Goal: Information Seeking & Learning: Learn about a topic

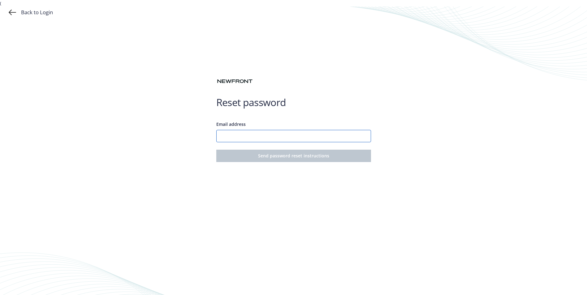
click at [236, 136] on input "Email address" at bounding box center [293, 136] width 155 height 12
type input "[PERSON_NAME][EMAIL_ADDRESS][PERSON_NAME][DOMAIN_NAME]"
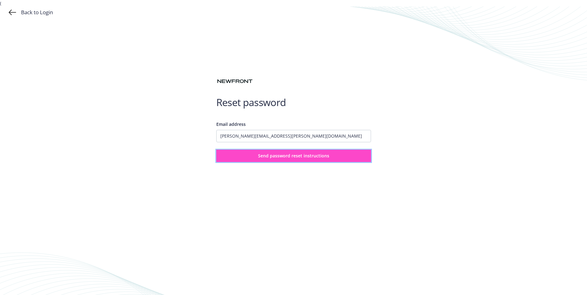
click at [264, 155] on span "Send password reset instructions" at bounding box center [293, 156] width 71 height 6
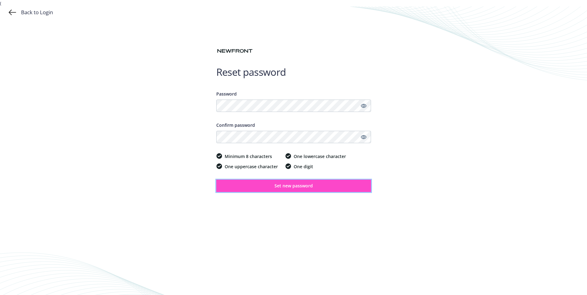
click at [300, 186] on span "Set new password" at bounding box center [293, 186] width 38 height 6
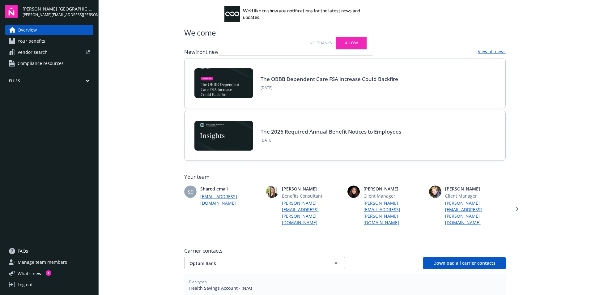
click at [349, 41] on link "Allow" at bounding box center [352, 43] width 30 height 12
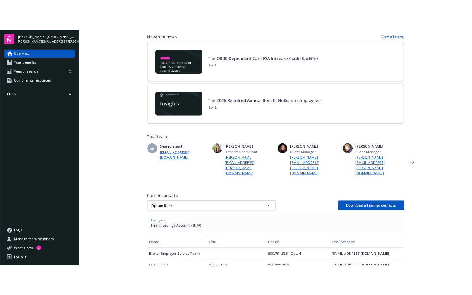
scroll to position [93, 0]
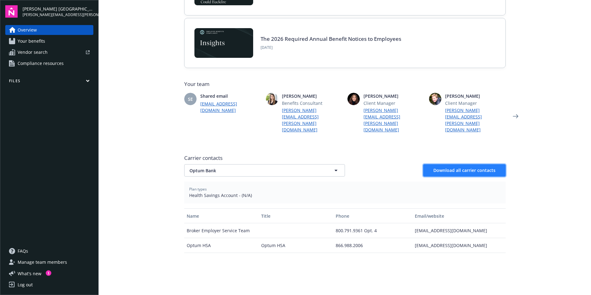
click at [459, 167] on span "Download all carrier contacts" at bounding box center [465, 170] width 62 height 6
click at [512, 110] on icon "Next" at bounding box center [516, 116] width 10 height 12
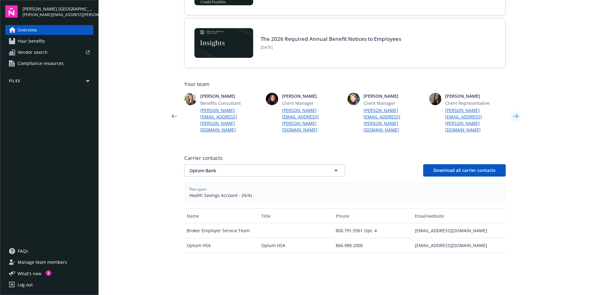
click at [515, 114] on icon "Next" at bounding box center [516, 116] width 6 height 4
click at [513, 110] on icon "Next" at bounding box center [516, 116] width 10 height 12
click at [514, 110] on icon "Next" at bounding box center [516, 116] width 10 height 12
click at [172, 110] on icon "Previous" at bounding box center [174, 116] width 10 height 12
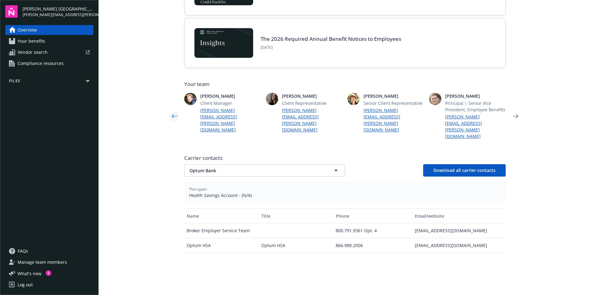
click at [172, 110] on icon "Previous" at bounding box center [174, 116] width 10 height 12
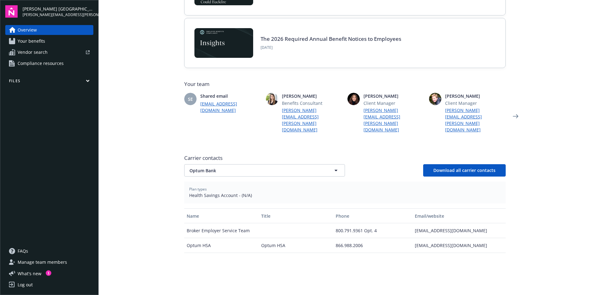
click at [37, 39] on span "Your benefits" at bounding box center [32, 41] width 28 height 10
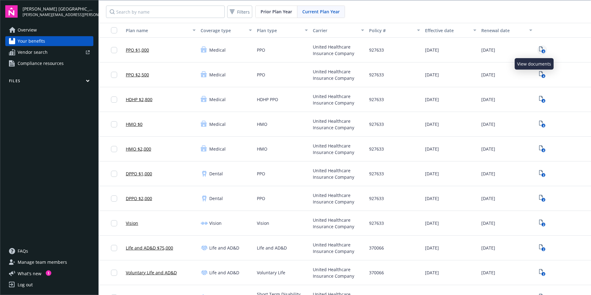
click at [539, 48] on icon "4" at bounding box center [542, 49] width 6 height 7
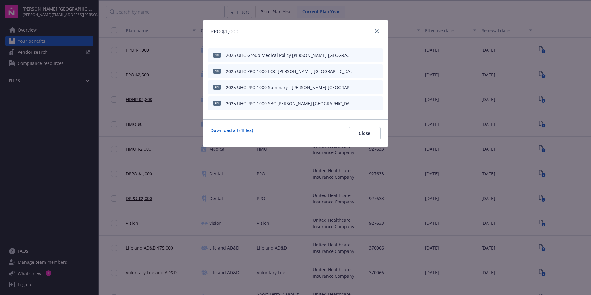
click at [379, 54] on icon "preview file" at bounding box center [378, 55] width 6 height 4
click at [378, 102] on icon "preview file" at bounding box center [378, 103] width 6 height 4
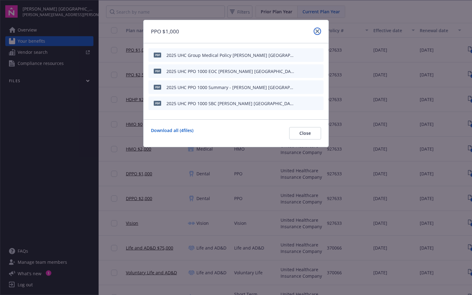
click at [318, 31] on icon "close" at bounding box center [317, 31] width 4 height 4
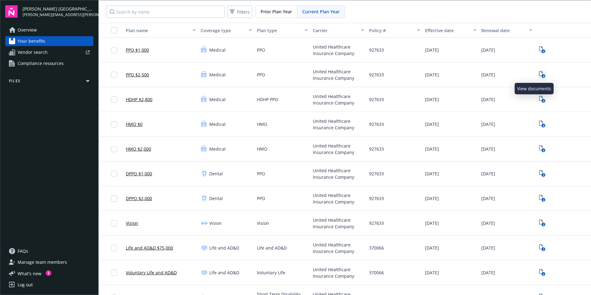
click at [538, 71] on link "4" at bounding box center [543, 75] width 10 height 10
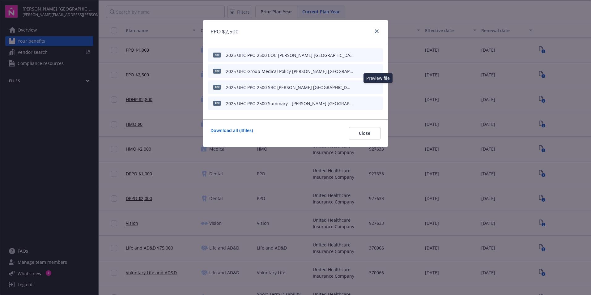
click at [379, 86] on icon "preview file" at bounding box center [378, 87] width 6 height 4
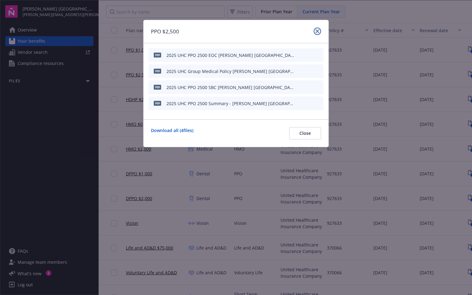
click at [315, 30] on icon "close" at bounding box center [317, 31] width 4 height 4
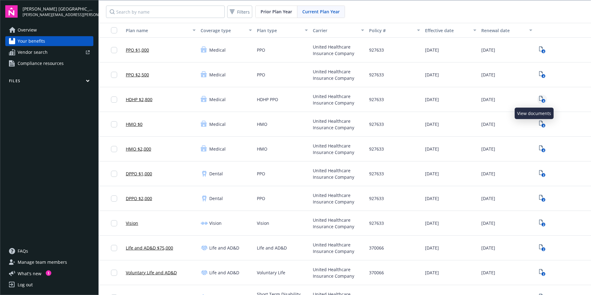
click at [539, 98] on icon "View Plan Documents" at bounding box center [541, 98] width 4 height 5
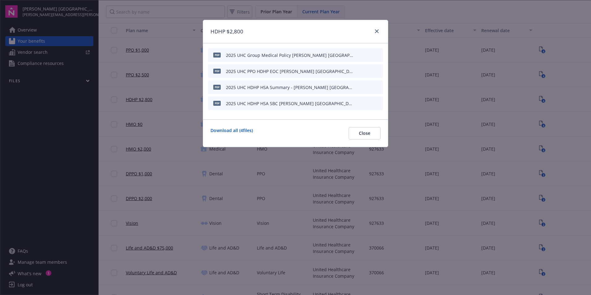
click at [379, 103] on icon "preview file" at bounding box center [378, 103] width 6 height 4
click at [377, 32] on icon "close" at bounding box center [377, 31] width 4 height 4
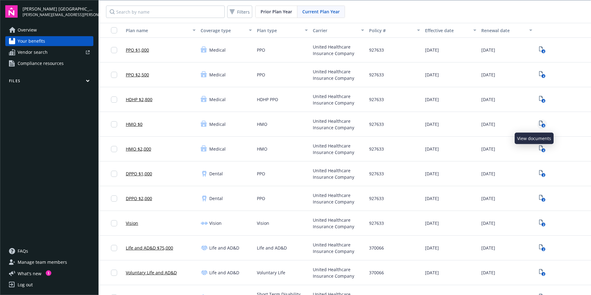
click at [539, 122] on icon "4" at bounding box center [542, 124] width 6 height 7
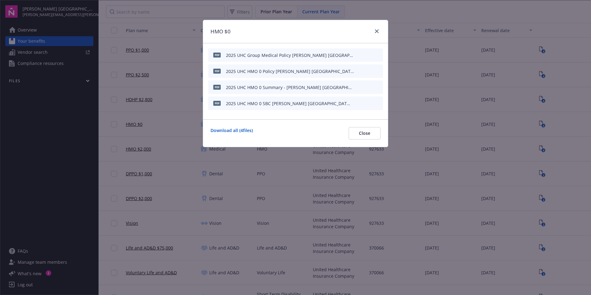
click at [377, 103] on icon "preview file" at bounding box center [378, 103] width 6 height 4
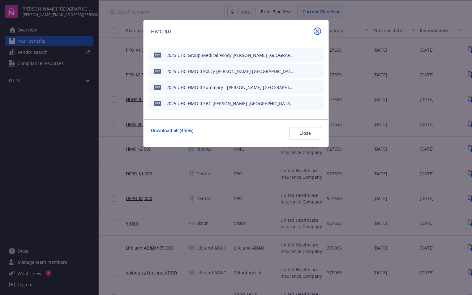
click at [317, 32] on icon "close" at bounding box center [317, 31] width 4 height 4
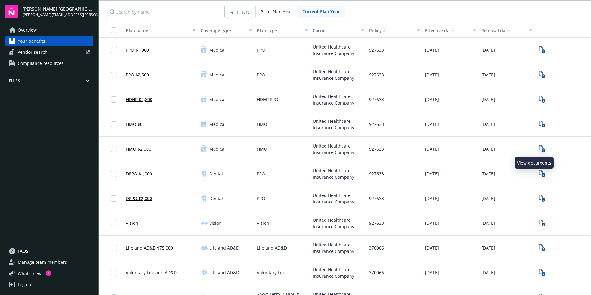
click at [539, 148] on icon "4" at bounding box center [542, 148] width 6 height 7
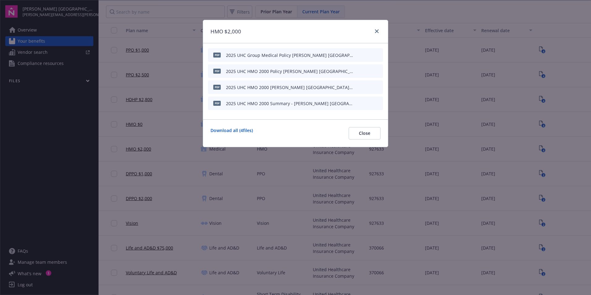
click at [379, 87] on icon "preview file" at bounding box center [378, 87] width 6 height 4
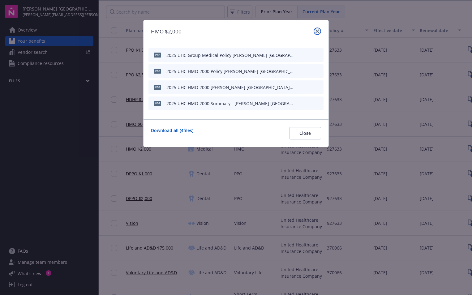
click at [316, 32] on icon "close" at bounding box center [317, 31] width 4 height 4
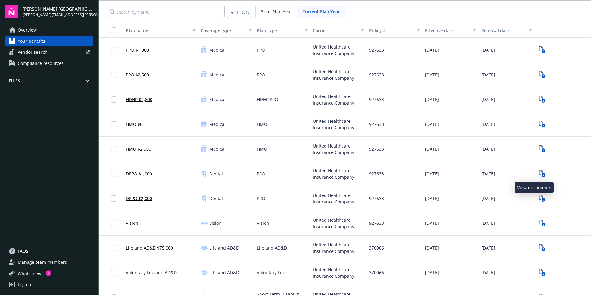
click at [542, 173] on rect "View Plan Documents" at bounding box center [544, 175] width 4 height 4
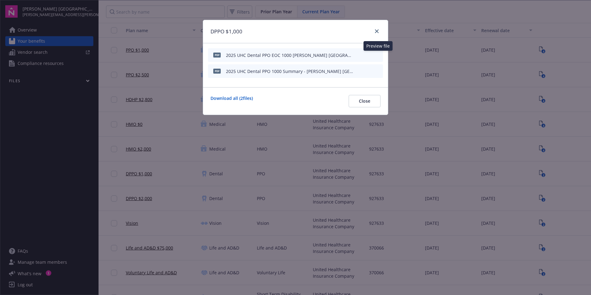
click at [377, 54] on icon "preview file" at bounding box center [378, 55] width 6 height 4
click at [378, 72] on icon "preview file" at bounding box center [378, 71] width 6 height 4
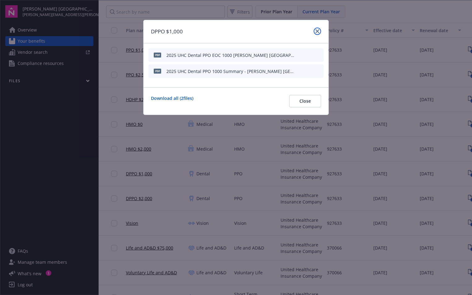
click at [318, 30] on icon "close" at bounding box center [317, 31] width 4 height 4
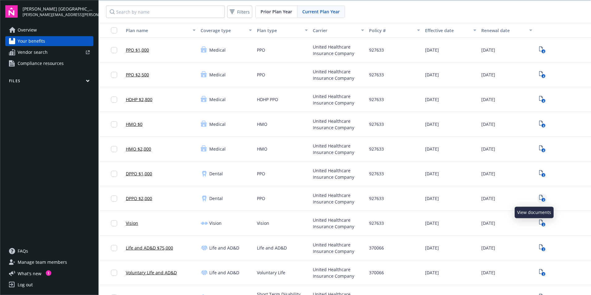
click at [543, 199] on text "2" at bounding box center [544, 200] width 2 height 4
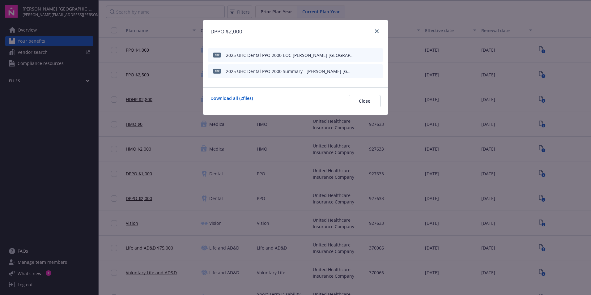
click at [376, 71] on icon "preview file" at bounding box center [378, 71] width 6 height 4
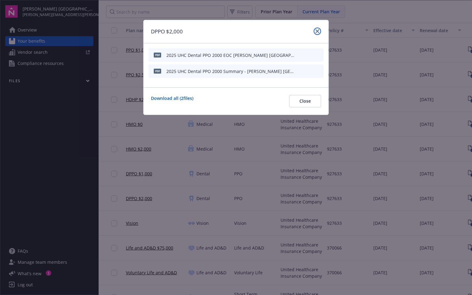
click at [318, 32] on icon "close" at bounding box center [317, 31] width 4 height 4
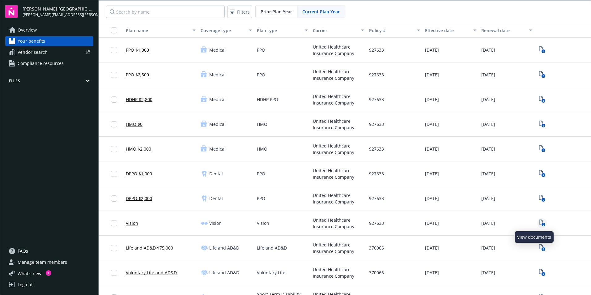
click at [542, 224] on rect "View Plan Documents" at bounding box center [544, 225] width 4 height 4
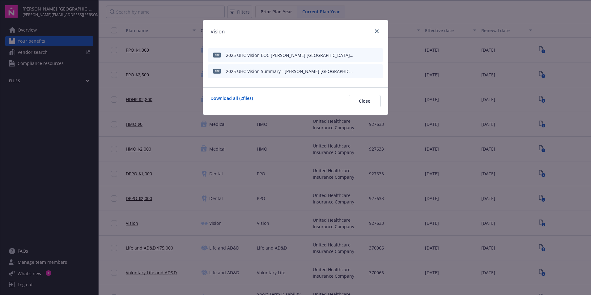
click at [377, 71] on icon "preview file" at bounding box center [378, 71] width 6 height 4
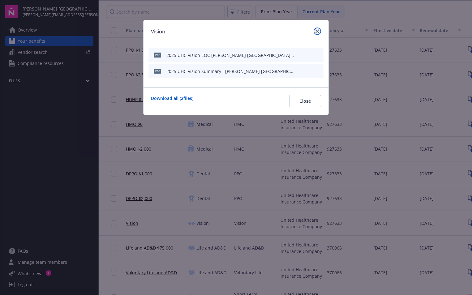
click at [315, 32] on icon "close" at bounding box center [317, 31] width 4 height 4
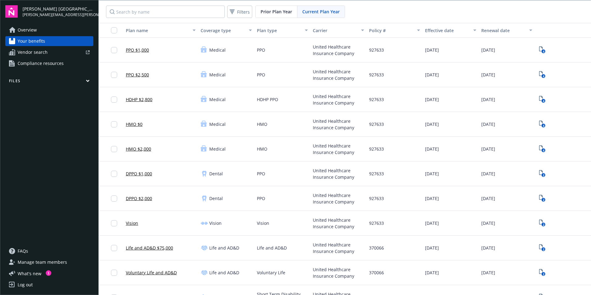
click at [28, 29] on span "Overview" at bounding box center [27, 30] width 19 height 10
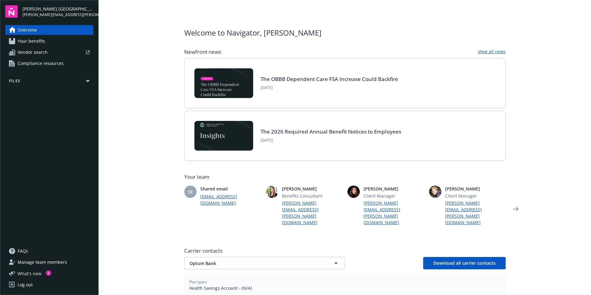
click at [30, 272] on span "What ' s new" at bounding box center [30, 273] width 24 height 6
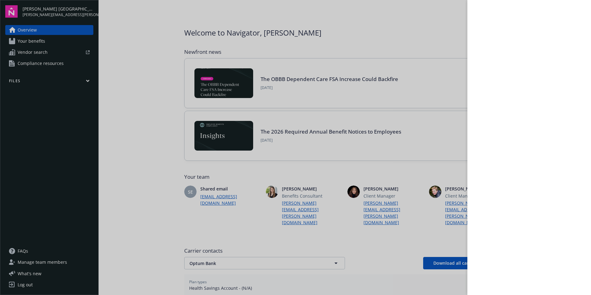
click at [23, 285] on div at bounding box center [295, 147] width 591 height 295
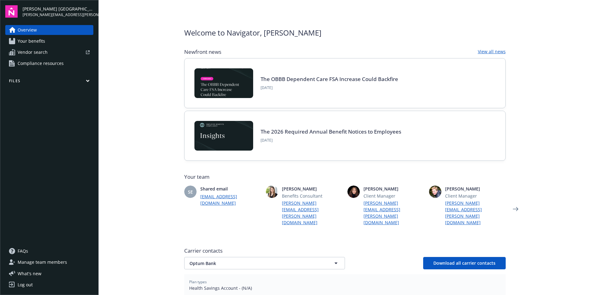
click at [21, 287] on div "Log out" at bounding box center [25, 285] width 15 height 10
